Goal: Find specific page/section: Find specific page/section

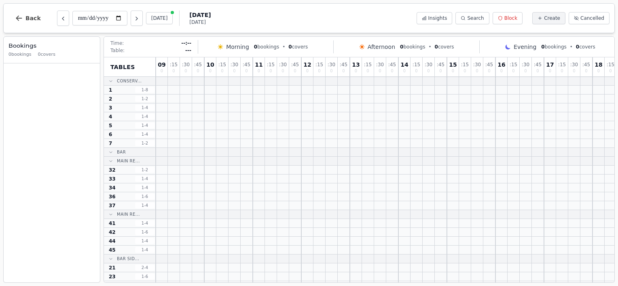
scroll to position [229, 0]
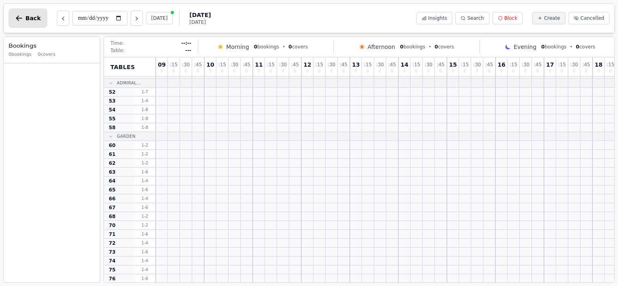
click at [18, 19] on icon "button" at bounding box center [19, 18] width 8 height 8
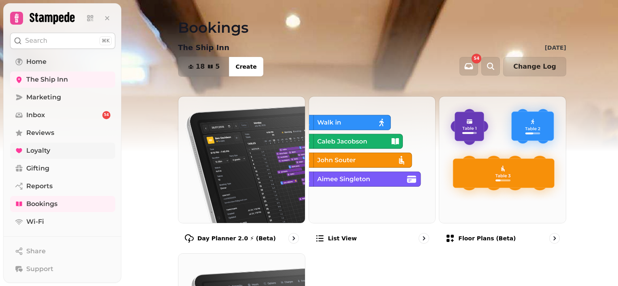
click at [38, 147] on span "Loyalty" at bounding box center [38, 151] width 24 height 10
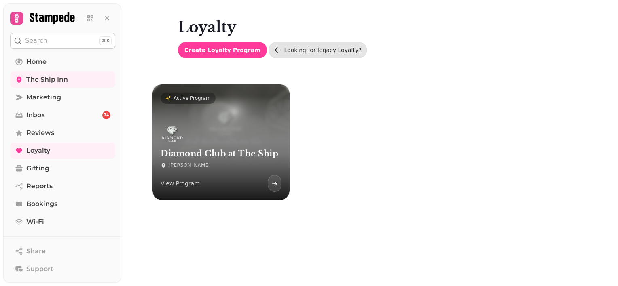
click at [233, 122] on div "Diamond Club at The Ship [PERSON_NAME] View Program" at bounding box center [220, 158] width 137 height 84
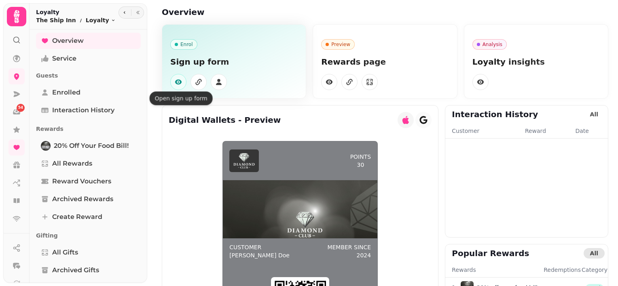
click at [178, 84] on icon "button" at bounding box center [178, 82] width 7 height 5
click at [176, 84] on icon "button" at bounding box center [178, 82] width 8 height 8
